Goal: Navigation & Orientation: Find specific page/section

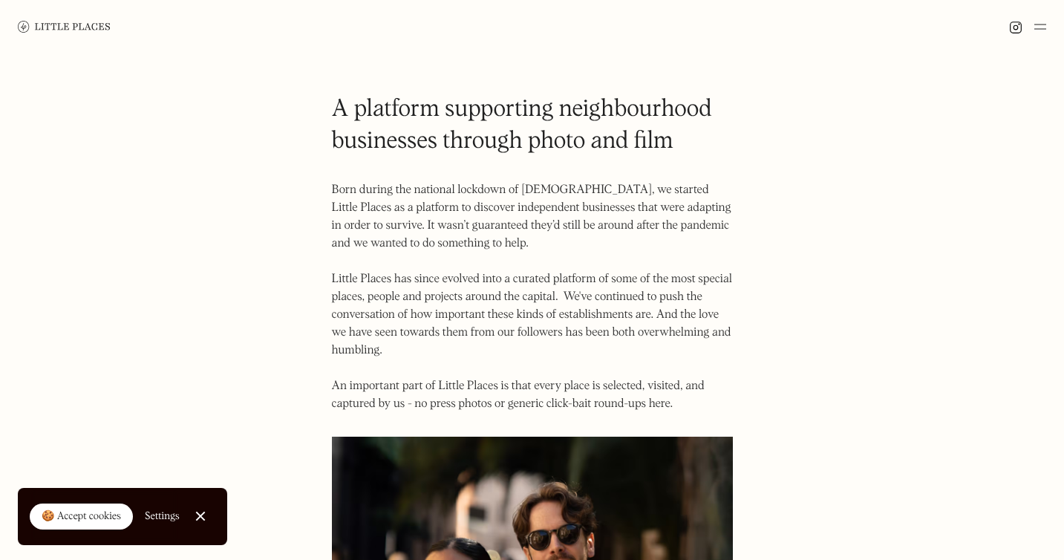
click at [79, 25] on img at bounding box center [64, 26] width 93 height 11
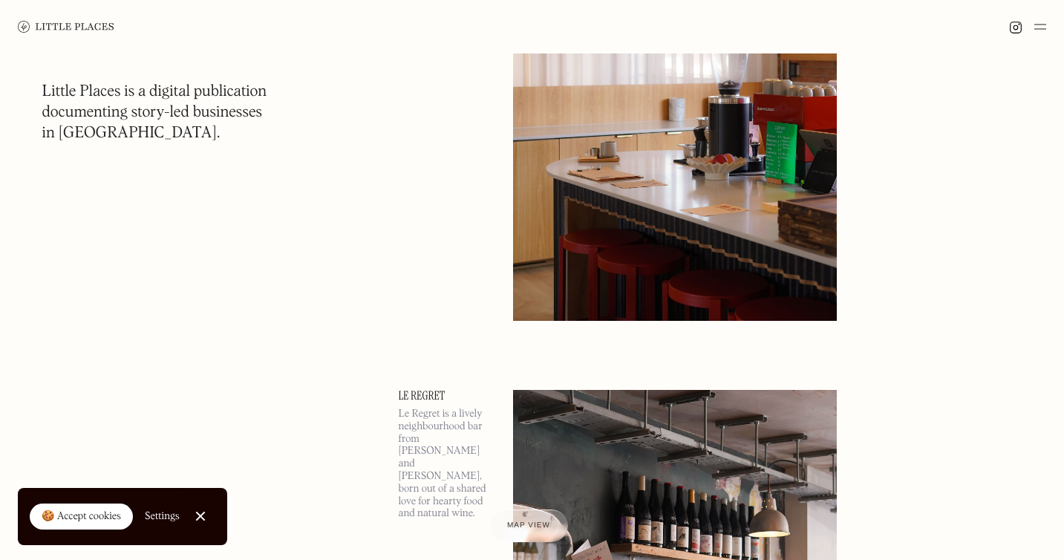
scroll to position [2441, 0]
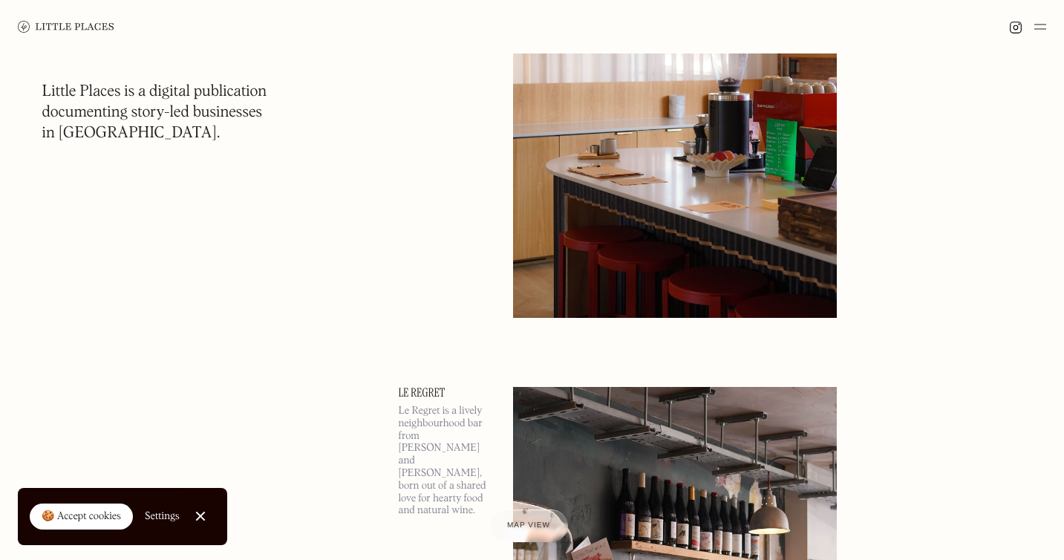
click at [1037, 25] on img at bounding box center [1041, 27] width 12 height 18
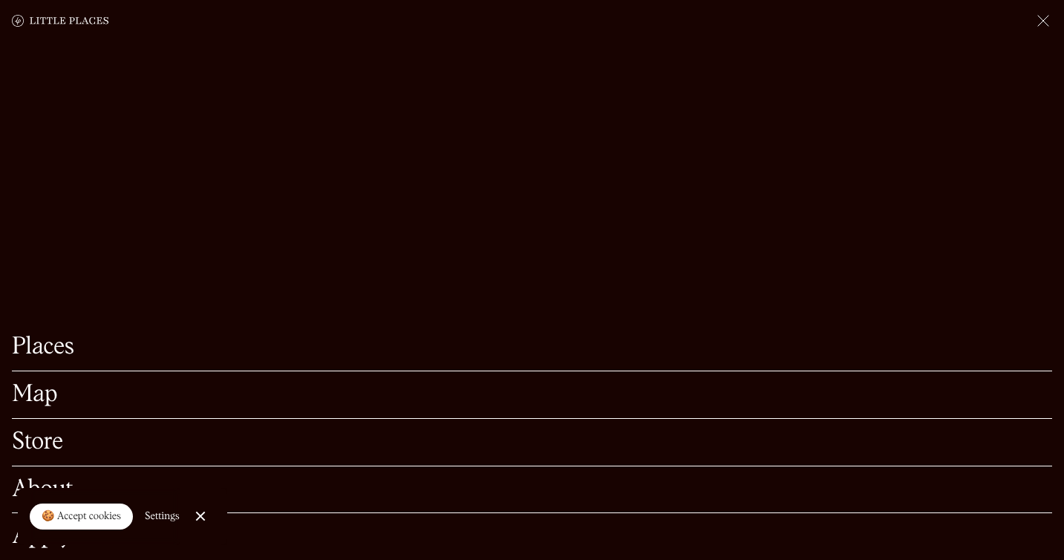
click at [29, 478] on link "About" at bounding box center [532, 489] width 1041 height 23
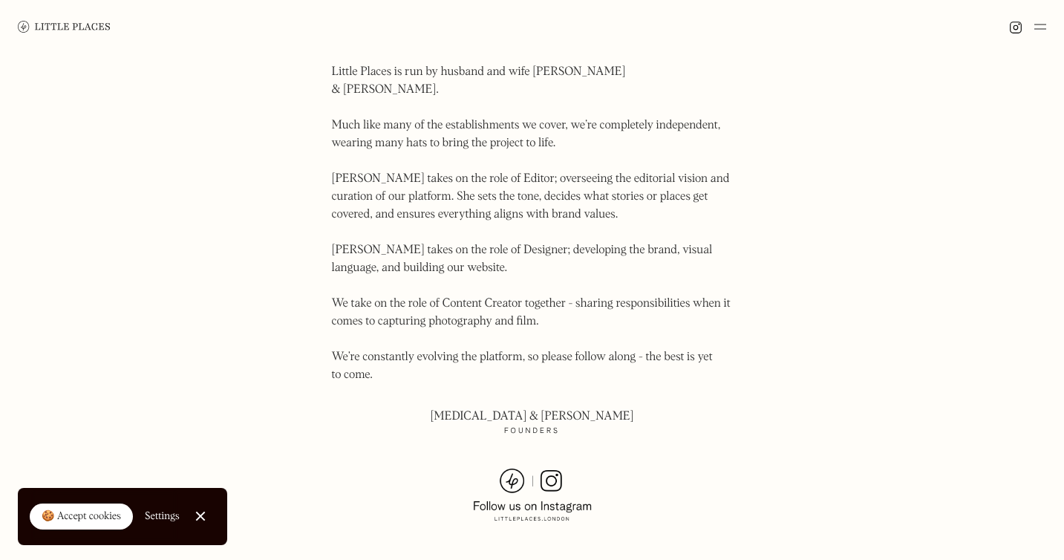
scroll to position [816, 0]
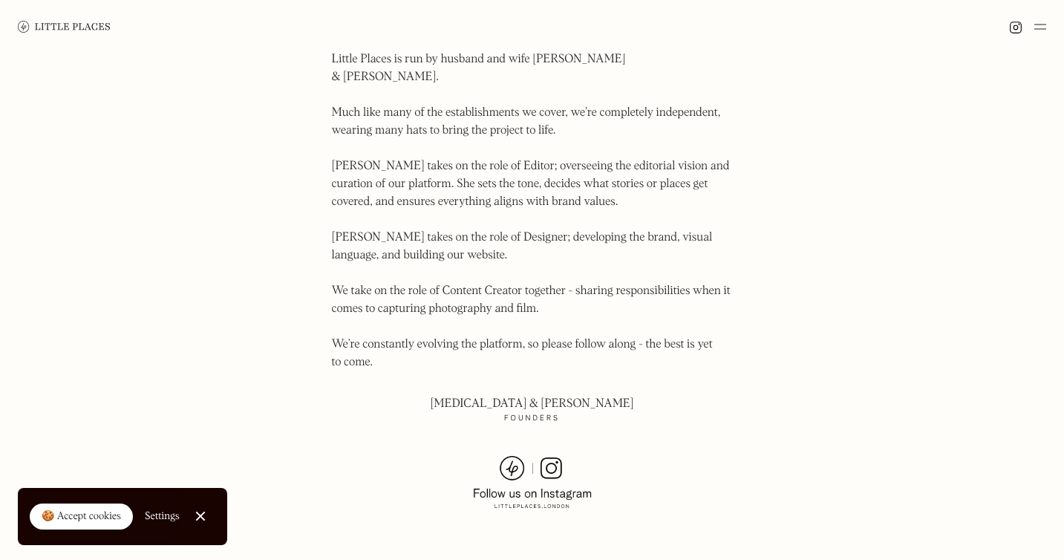
click at [1036, 26] on img at bounding box center [1041, 27] width 12 height 18
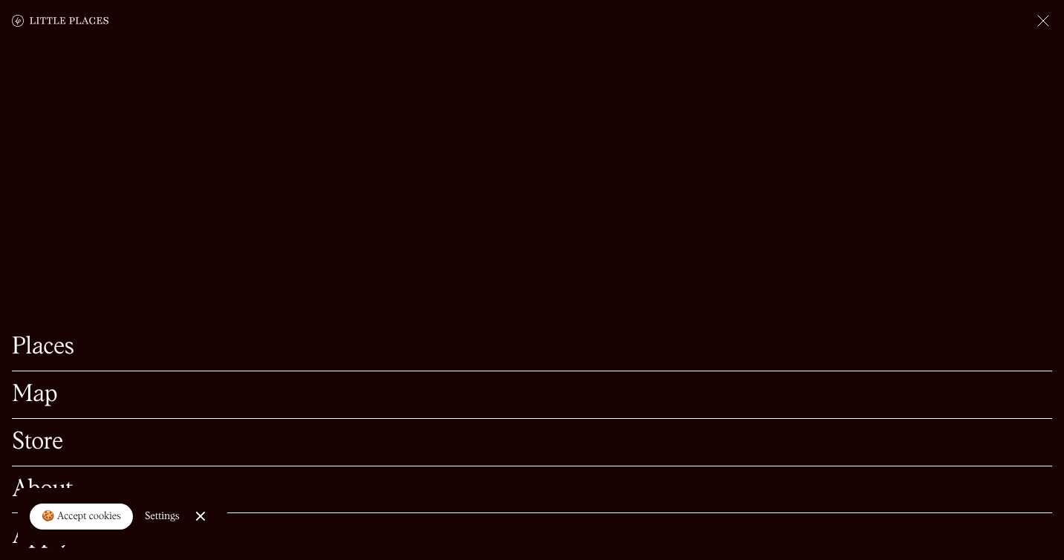
click at [35, 385] on link "Map" at bounding box center [532, 394] width 1041 height 23
